Goal: Find specific page/section: Find specific page/section

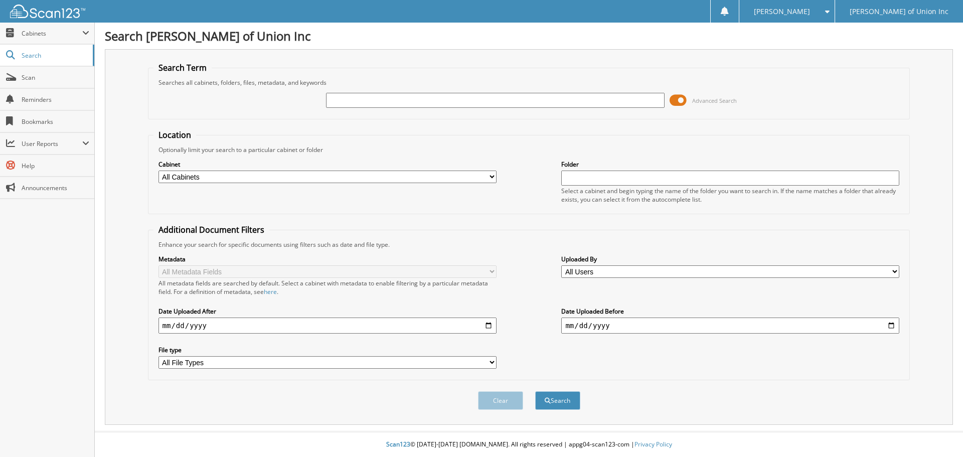
click at [214, 175] on select "All Cabinets ACCOUNTS PAYABLE CAR DEALS CASHIER REPORTS EMPLOYEE HANDBOOK FORMS…" at bounding box center [327, 176] width 338 height 13
select select "1850"
click at [158, 170] on select "All Cabinets ACCOUNTS PAYABLE CAR DEALS CASHIER REPORTS EMPLOYEE HANDBOOK FORMS…" at bounding box center [327, 176] width 338 height 13
click at [358, 101] on input "text" at bounding box center [495, 100] width 338 height 15
type input "687798"
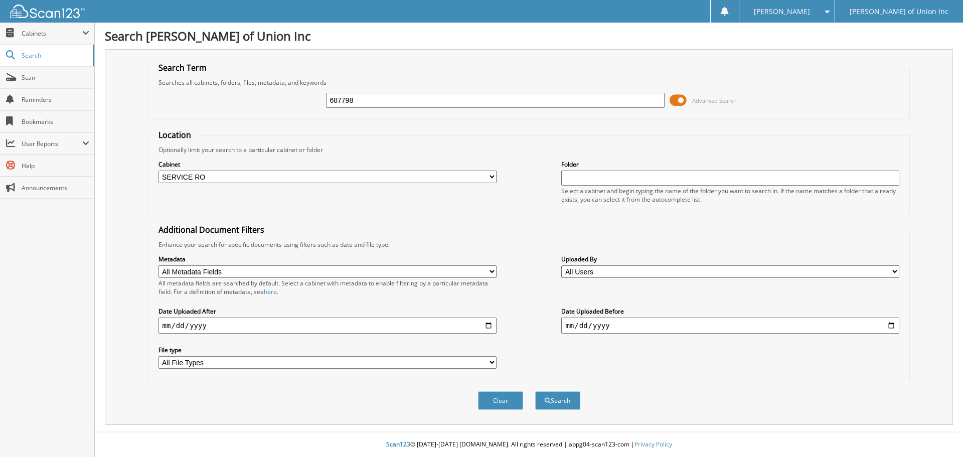
click at [535, 391] on button "Search" at bounding box center [557, 400] width 45 height 19
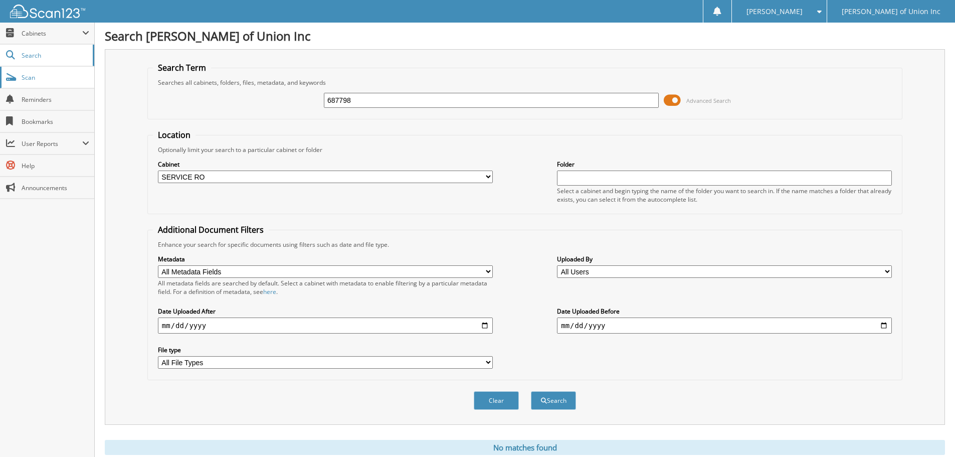
click at [26, 77] on span "Scan" at bounding box center [56, 77] width 68 height 9
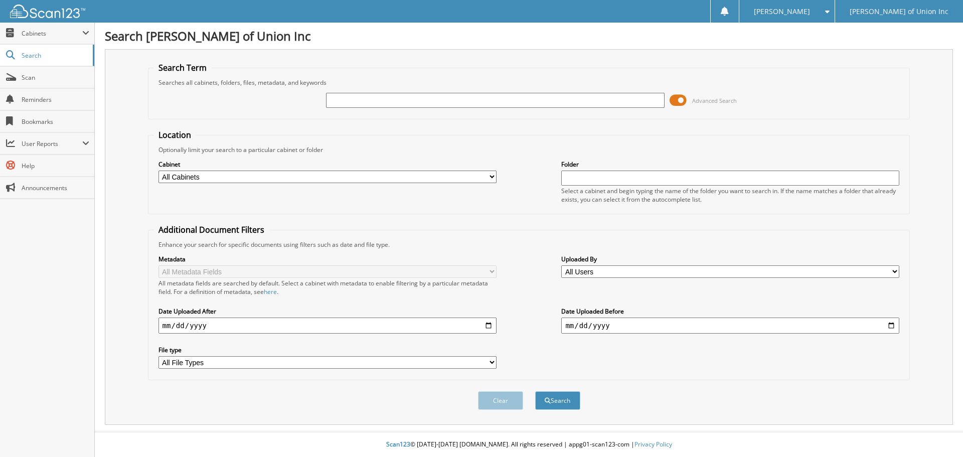
click at [350, 93] on input "text" at bounding box center [495, 100] width 338 height 15
type input "687798"
click at [383, 173] on select "All Cabinets ACCOUNTS PAYABLE CAR DEALS CASHIER REPORTS EMPLOYEE HANDBOOK FORMS…" at bounding box center [327, 176] width 338 height 13
select select "1850"
click at [158, 170] on select "All Cabinets ACCOUNTS PAYABLE CAR DEALS CASHIER REPORTS EMPLOYEE HANDBOOK FORMS…" at bounding box center [327, 176] width 338 height 13
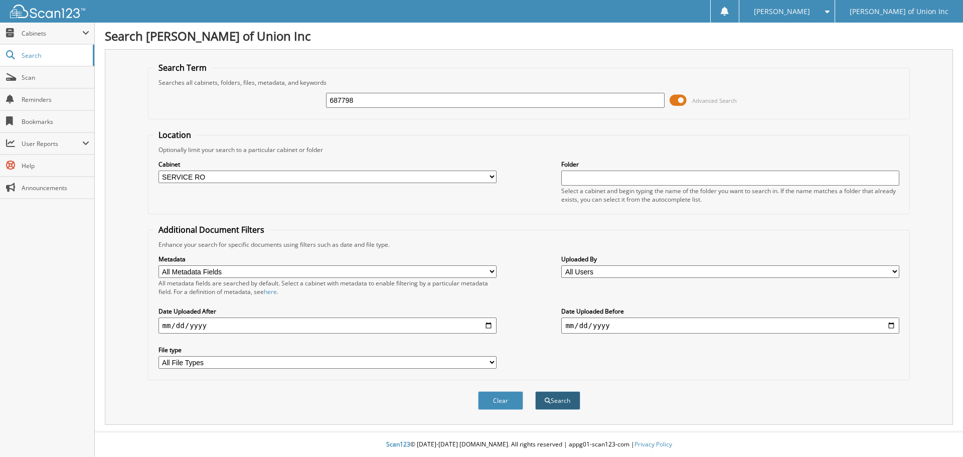
click at [574, 396] on button "Search" at bounding box center [557, 400] width 45 height 19
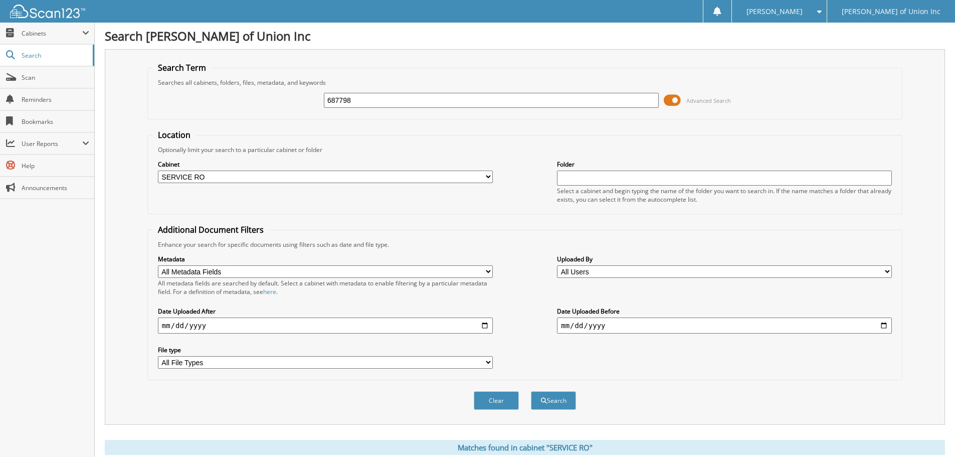
click at [352, 113] on div "687798 Advanced Search" at bounding box center [525, 100] width 744 height 27
click at [354, 105] on input "687798" at bounding box center [491, 100] width 335 height 15
type input "682205"
click at [531, 391] on button "Search" at bounding box center [553, 400] width 45 height 19
click at [28, 79] on span "Scan" at bounding box center [56, 77] width 68 height 9
